Goal: Book appointment/travel/reservation

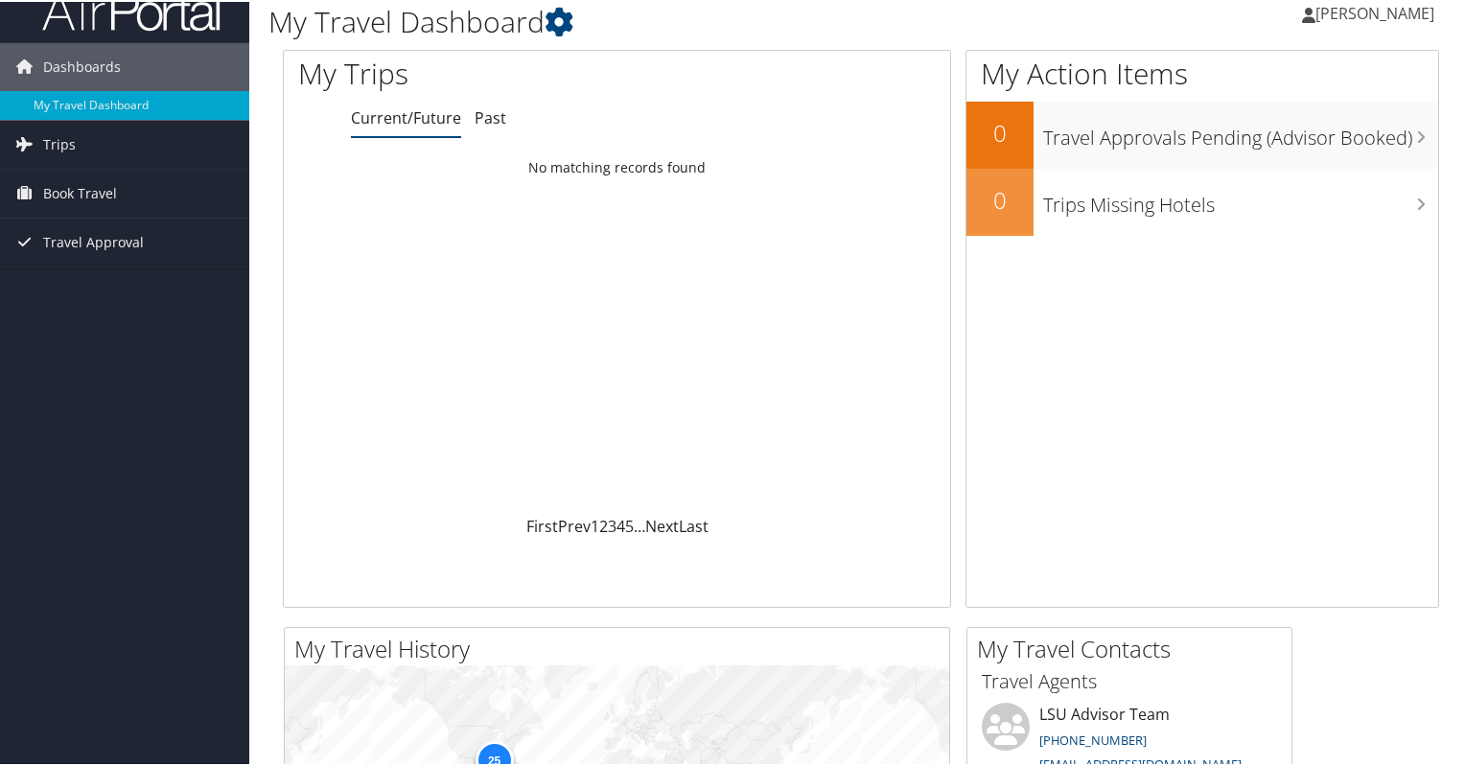
scroll to position [29, 0]
click at [103, 179] on span "Book Travel" at bounding box center [80, 190] width 74 height 48
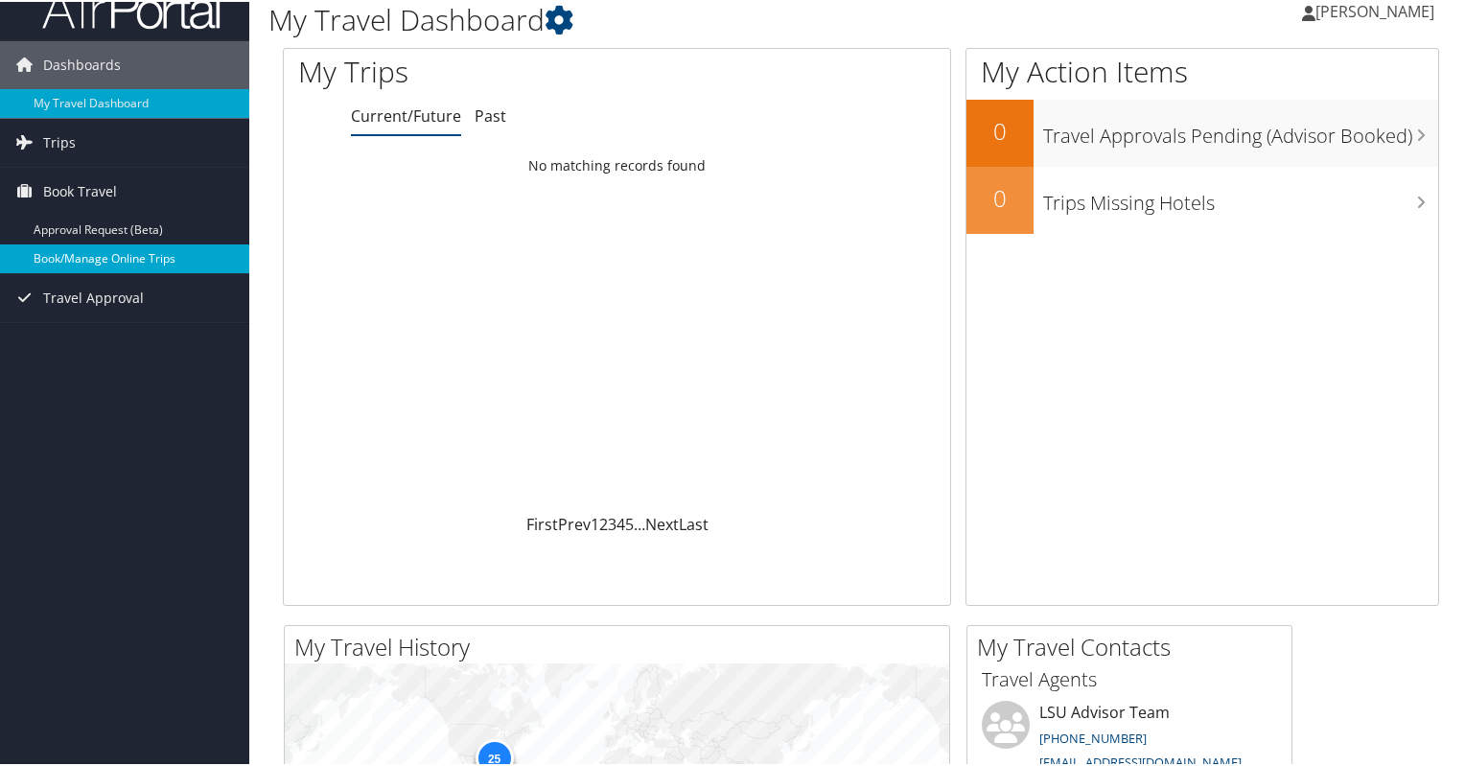
click at [101, 250] on link "Book/Manage Online Trips" at bounding box center [124, 257] width 249 height 29
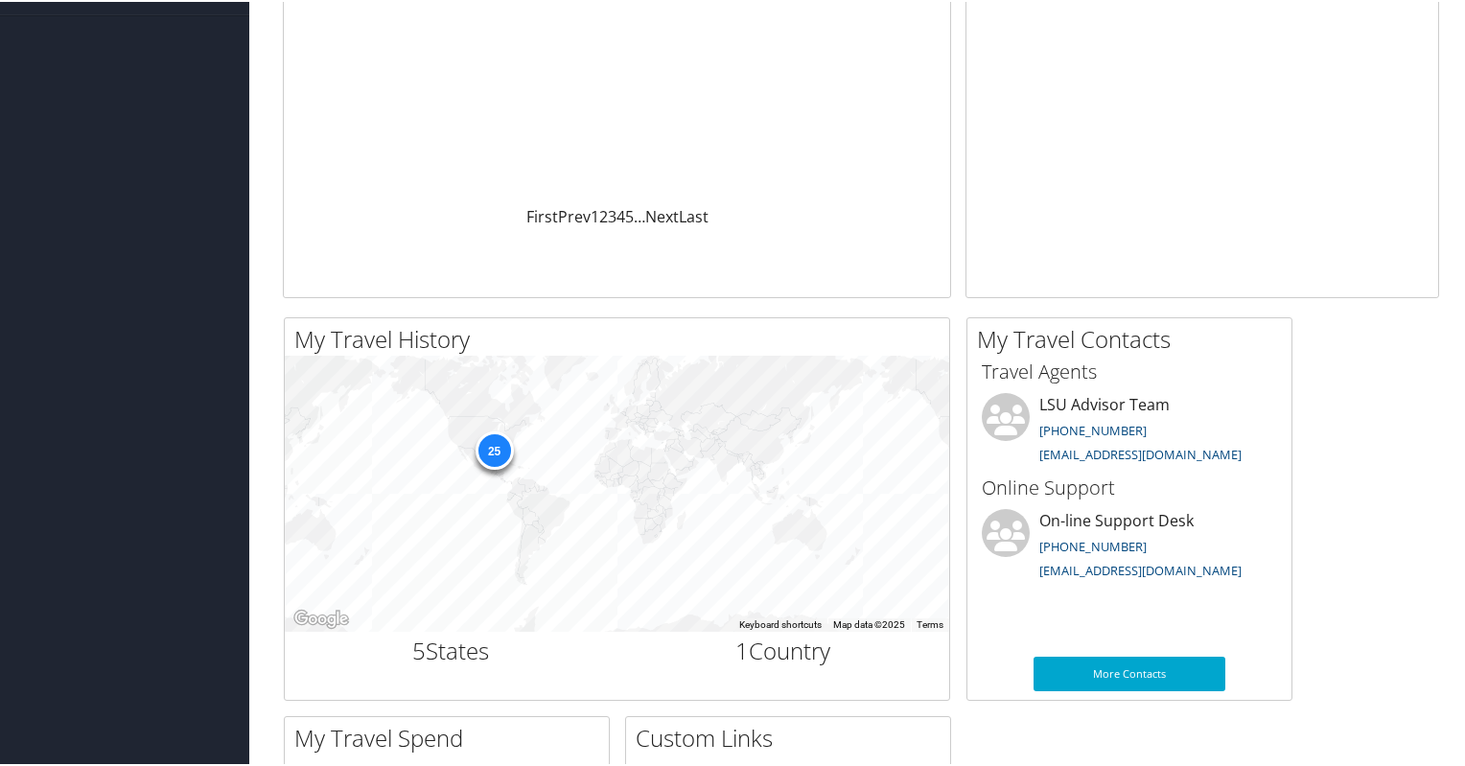
scroll to position [341, 0]
